Goal: Information Seeking & Learning: Learn about a topic

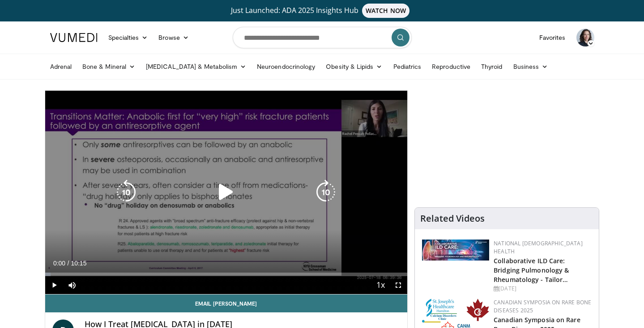
click at [224, 193] on icon "Video Player" at bounding box center [225, 192] width 25 height 25
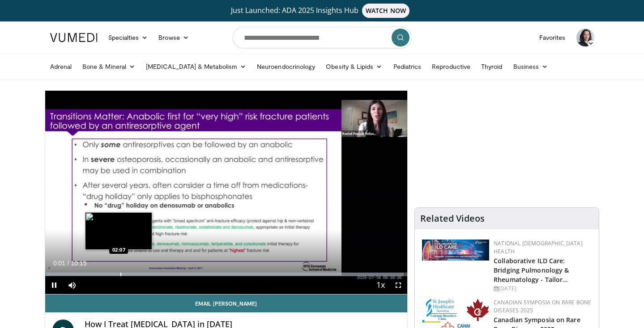
click at [118, 275] on div "Progress Bar" at bounding box center [224, 275] width 359 height 4
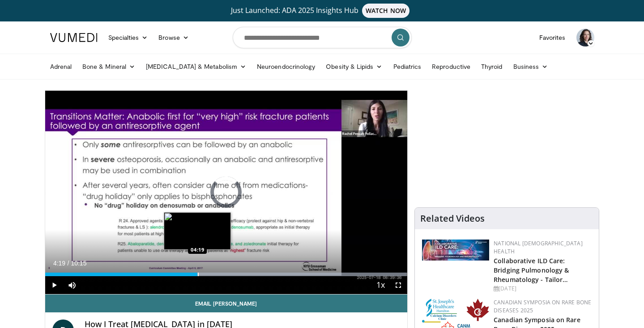
click at [197, 271] on div "Loaded : 99.84% 04:55 04:19" at bounding box center [226, 272] width 362 height 9
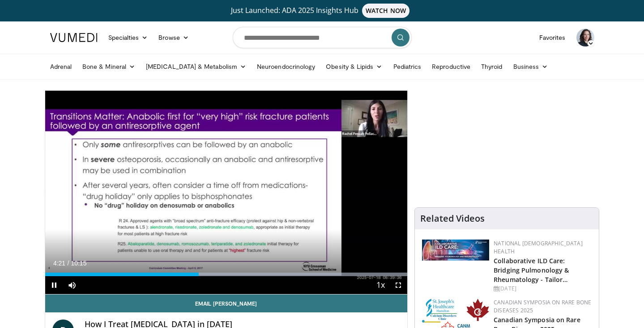
click at [400, 288] on span "Video Player" at bounding box center [398, 286] width 18 height 18
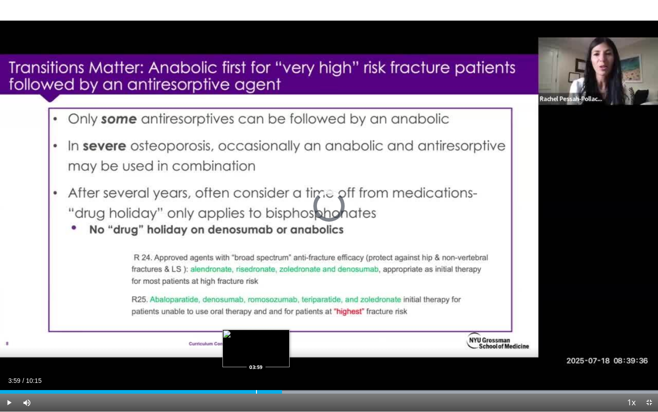
click at [256, 328] on div "Progress Bar" at bounding box center [256, 392] width 1 height 4
click at [244, 328] on div "Loaded : 99.99% 04:00 03:48" at bounding box center [329, 389] width 658 height 9
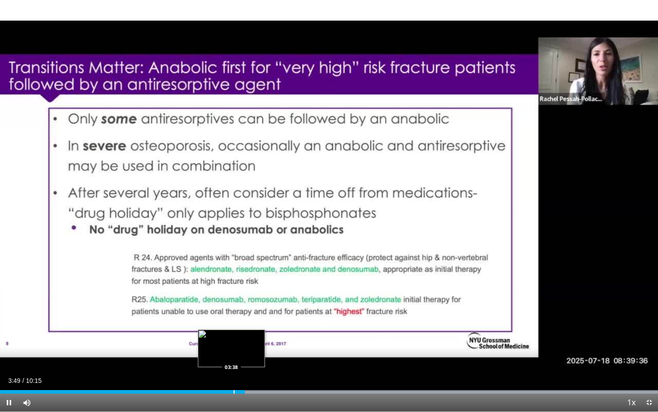
click at [234, 328] on div "Progress Bar" at bounding box center [234, 392] width 1 height 4
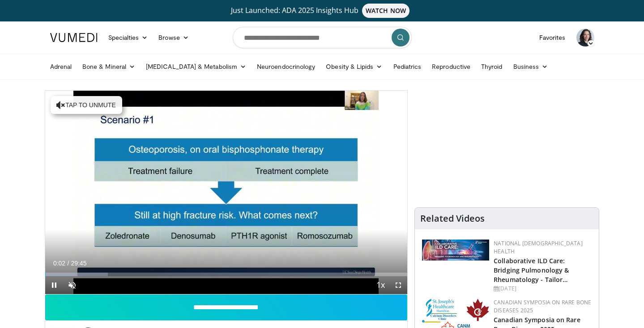
click at [402, 287] on span "Video Player" at bounding box center [398, 286] width 18 height 18
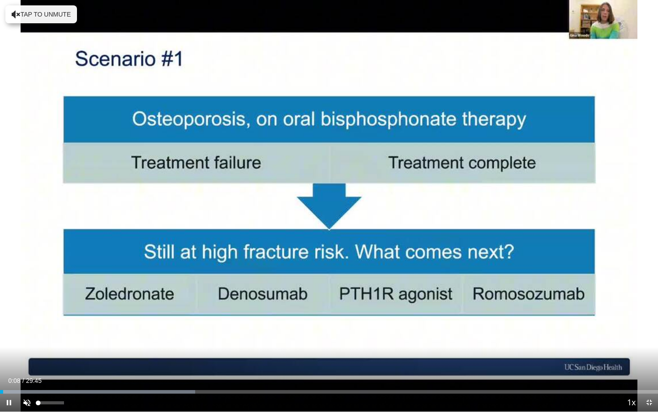
click at [30, 328] on span "Video Player" at bounding box center [27, 402] width 18 height 18
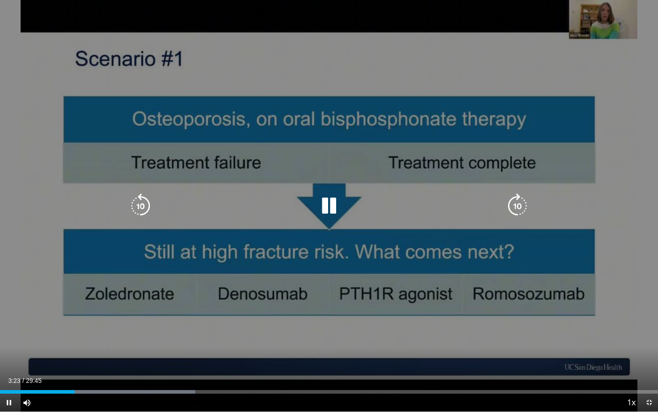
click at [409, 328] on div "10 seconds Tap to unmute" at bounding box center [329, 205] width 658 height 411
click at [132, 328] on div "10 seconds Tap to unmute" at bounding box center [329, 205] width 658 height 411
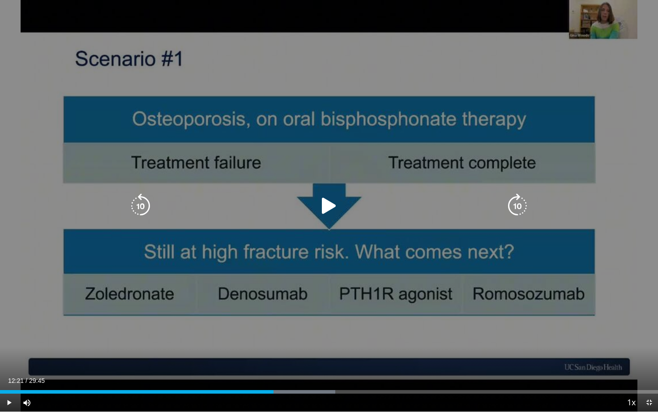
click at [327, 210] on icon "Video Player" at bounding box center [328, 205] width 25 height 25
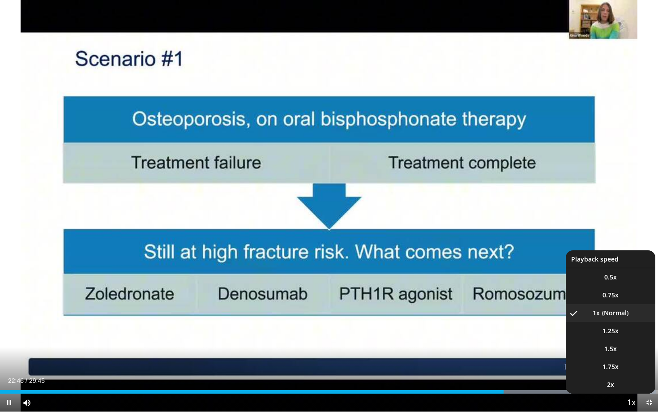
click at [628, 328] on span "Video Player" at bounding box center [631, 403] width 13 height 18
click at [609, 328] on span "1.25x" at bounding box center [610, 330] width 16 height 9
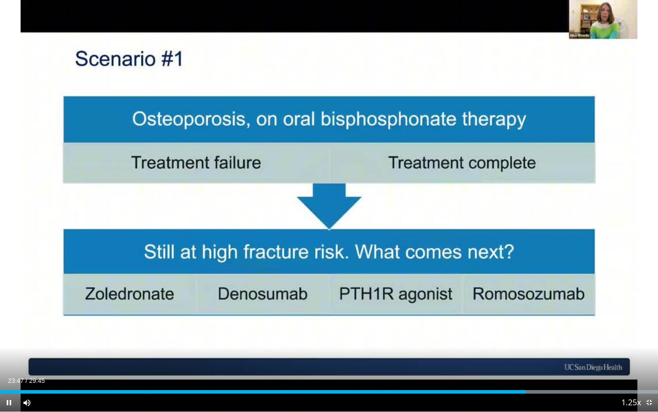
click at [7, 328] on span "Video Player" at bounding box center [9, 402] width 18 height 18
click at [8, 328] on span "Video Player" at bounding box center [9, 402] width 18 height 18
click at [34, 328] on span "Video Player" at bounding box center [27, 402] width 18 height 18
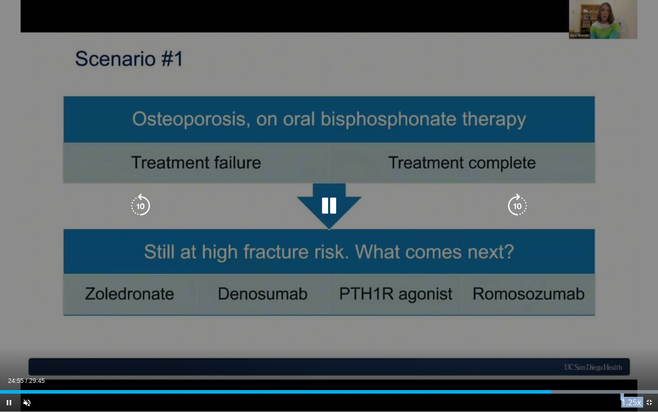
drag, startPoint x: 34, startPoint y: 398, endPoint x: 30, endPoint y: 409, distance: 11.9
click at [33, 328] on video-js "**********" at bounding box center [329, 206] width 658 height 412
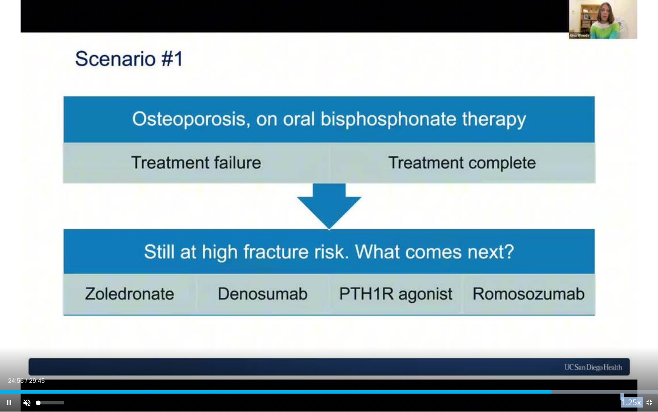
click at [30, 328] on video-js "**********" at bounding box center [329, 206] width 658 height 412
